Goal: Task Accomplishment & Management: Use online tool/utility

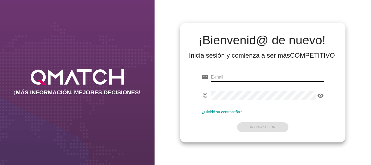
click at [223, 78] on input "email" at bounding box center [267, 77] width 113 height 9
type input "[EMAIL_ADDRESS][PERSON_NAME][DOMAIN_NAME]"
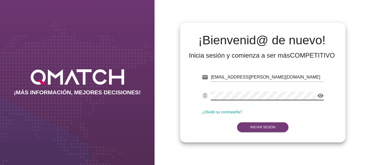
click at [269, 129] on button "Iniciar Sesión" at bounding box center [262, 127] width 51 height 10
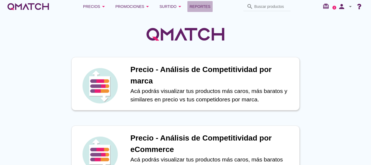
click at [207, 7] on span "Reportes" at bounding box center [200, 6] width 21 height 7
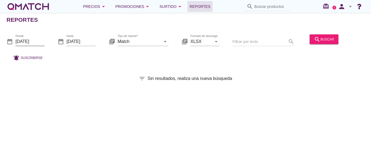
click at [32, 40] on input "[DATE]" at bounding box center [29, 41] width 29 height 9
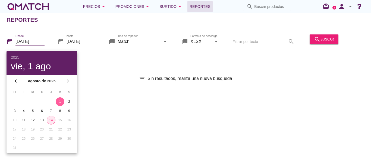
click at [50, 119] on div "14" at bounding box center [51, 120] width 8 height 5
type input "[DATE]"
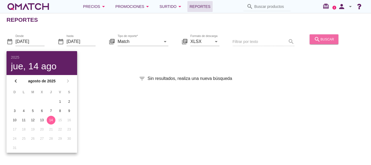
click at [325, 38] on div "search buscar" at bounding box center [324, 39] width 20 height 7
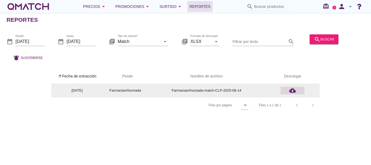
click at [293, 89] on icon "cloud_download" at bounding box center [292, 90] width 7 height 7
